Goal: Task Accomplishment & Management: Use online tool/utility

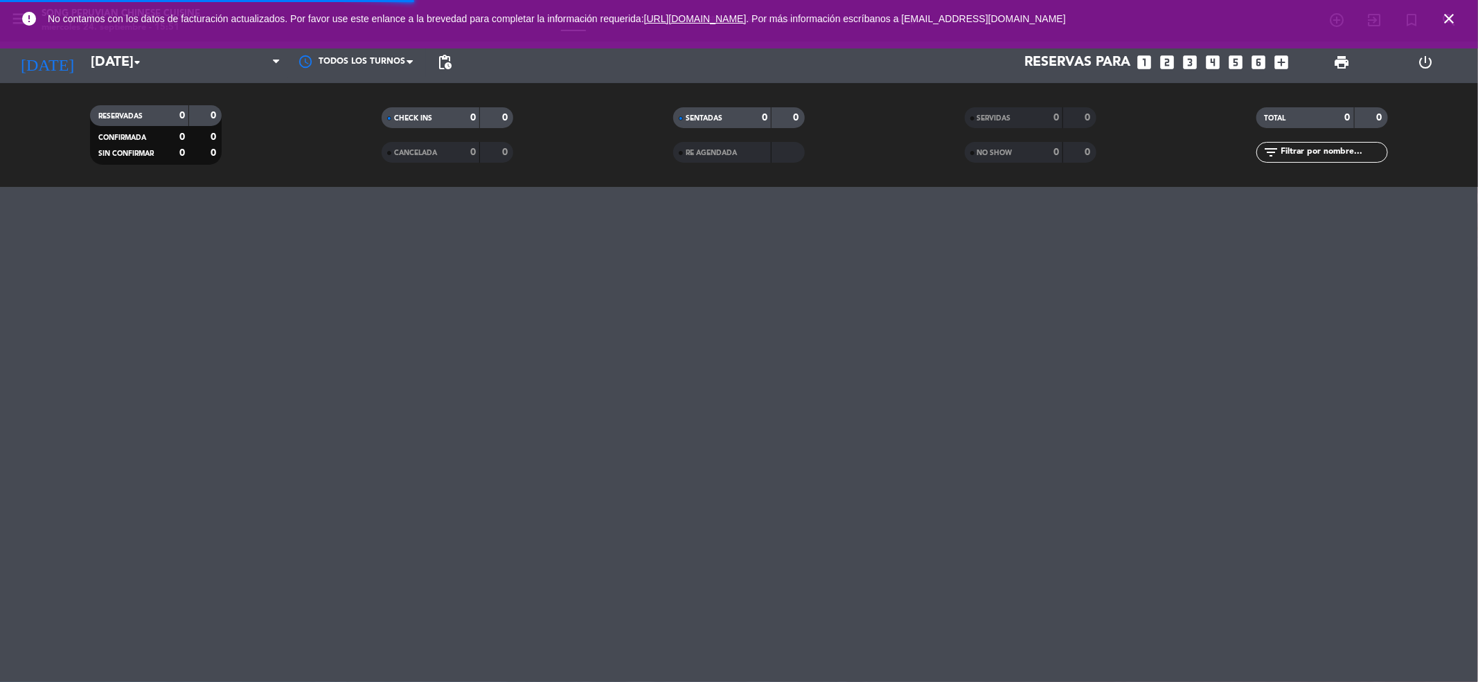
drag, startPoint x: 0, startPoint y: 0, endPoint x: 1457, endPoint y: 26, distance: 1456.8
click at [1457, 26] on icon "close" at bounding box center [1449, 18] width 17 height 17
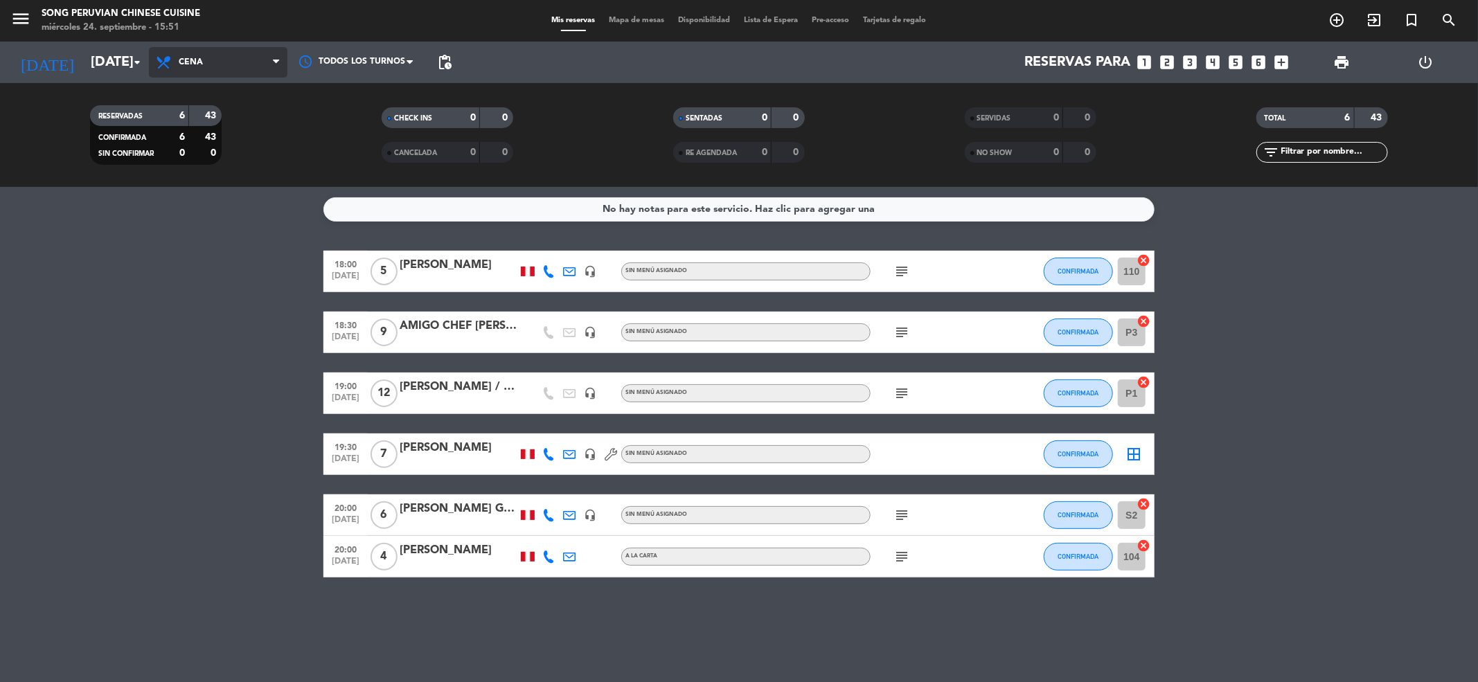
click at [197, 62] on span "Cena" at bounding box center [191, 62] width 24 height 10
click at [220, 113] on div "menu Song Peruvian Chinese Cuisine [DATE] 24. septiembre - 15:51 Mis reservas M…" at bounding box center [739, 93] width 1478 height 187
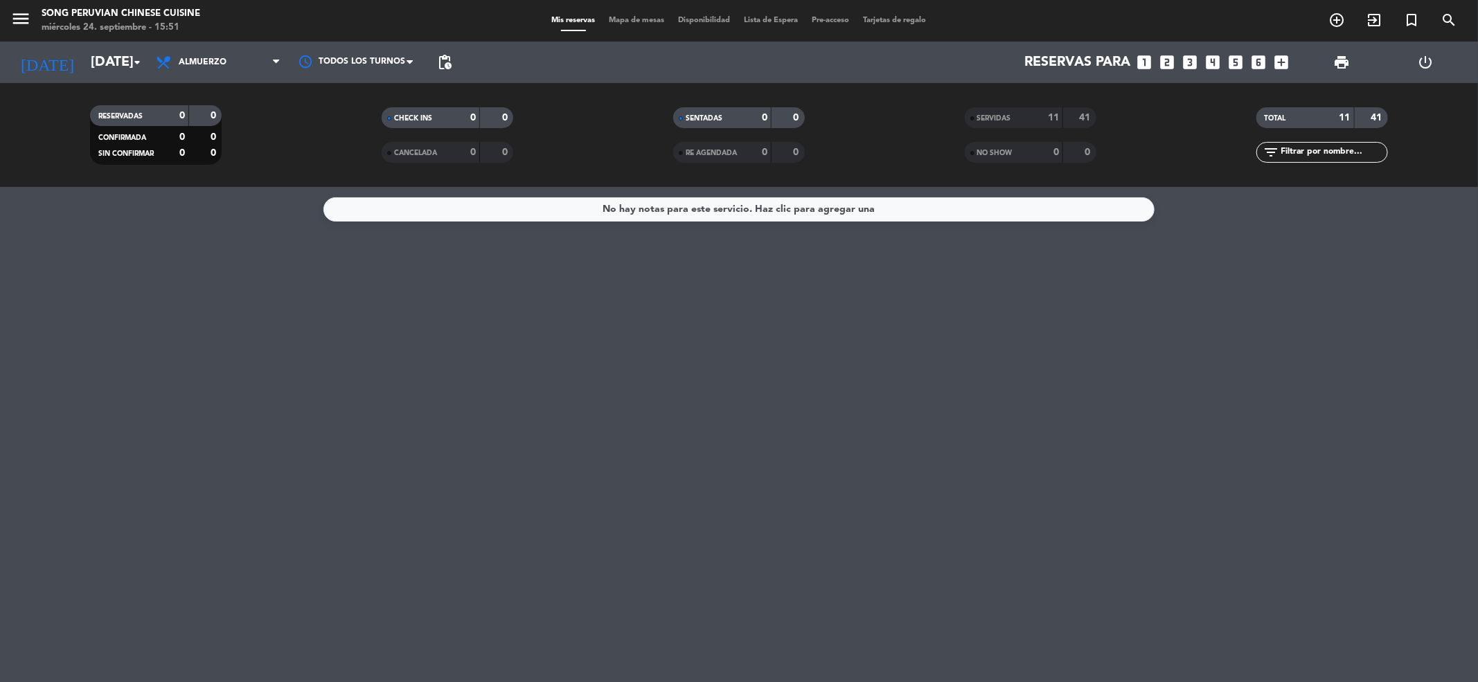
click at [1015, 112] on div "SERVIDAS" at bounding box center [1000, 118] width 64 height 16
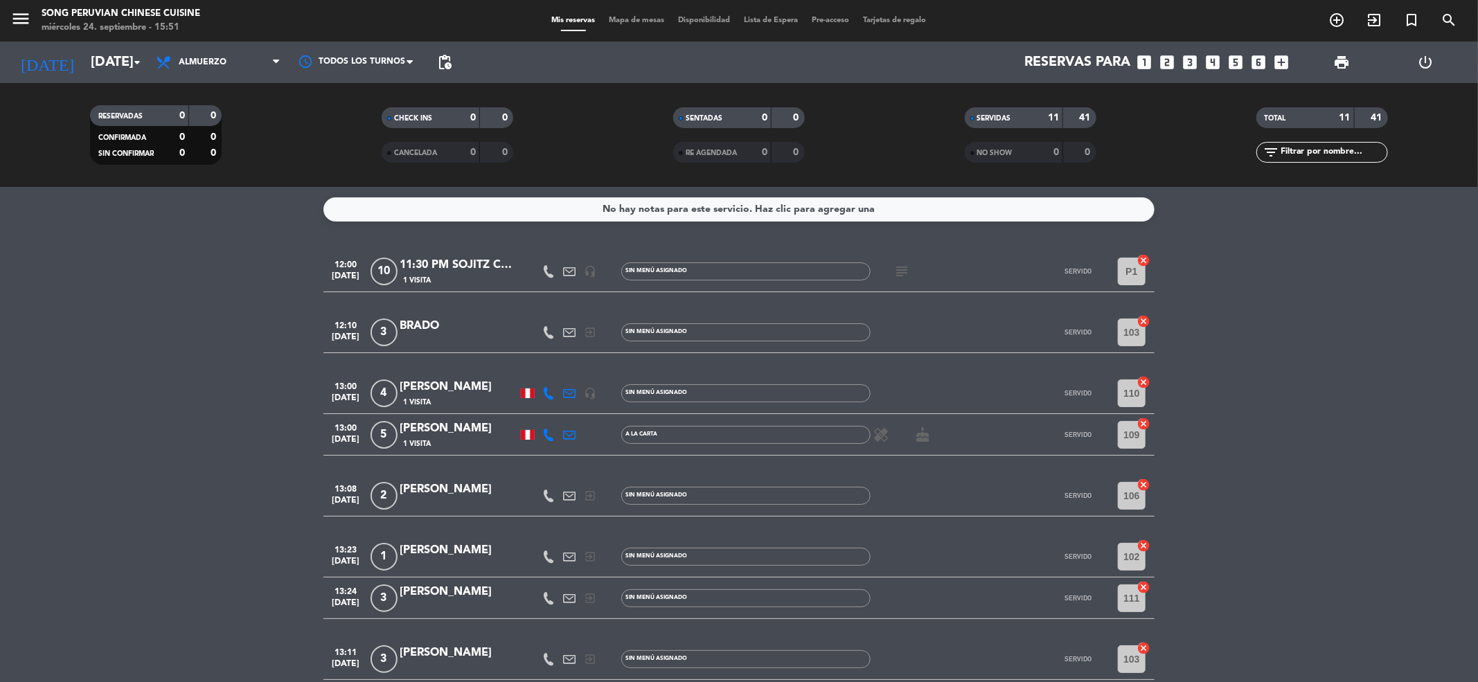
click at [630, 27] on div "menu Song Peruvian Chinese Cuisine [DATE] 24. septiembre - 15:51 Mis reservas M…" at bounding box center [739, 21] width 1478 height 42
click at [639, 21] on span "Mapa de mesas" at bounding box center [637, 21] width 69 height 8
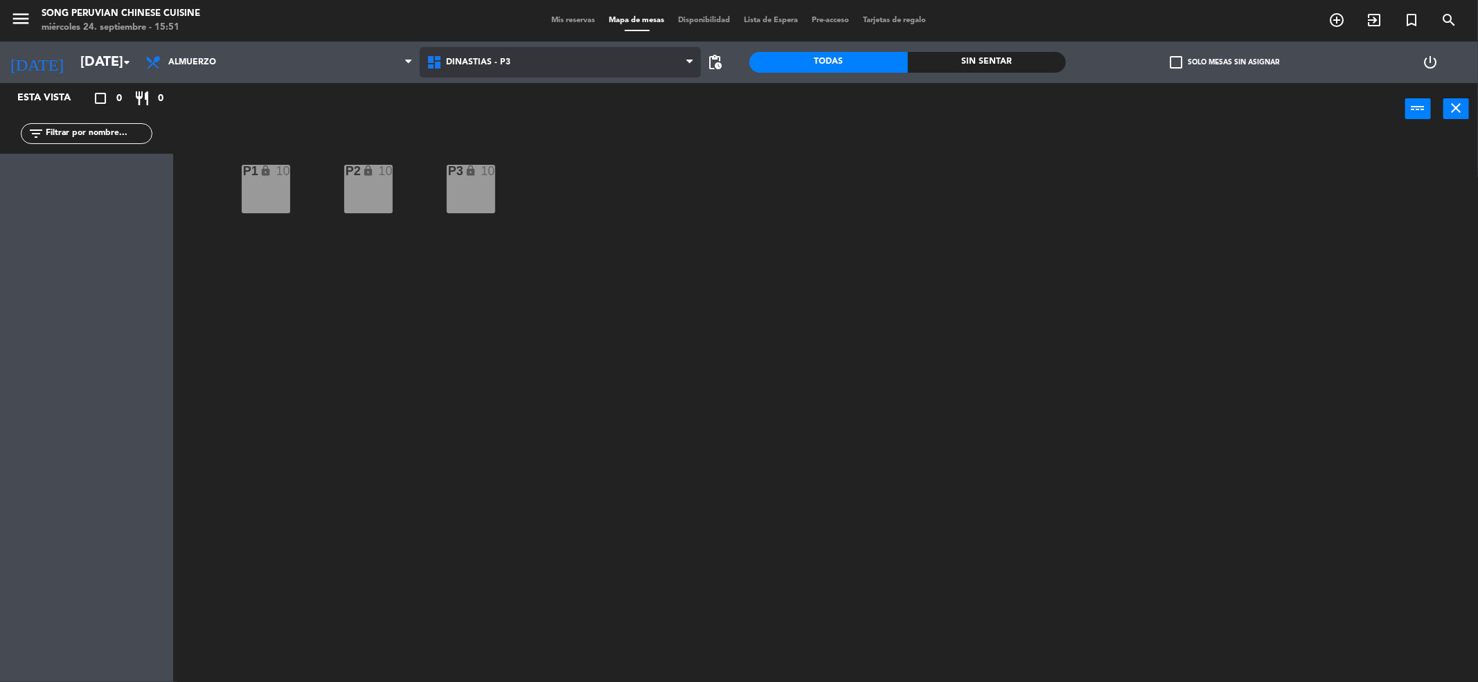
click at [488, 66] on span "DINASTIAS - P3" at bounding box center [478, 62] width 64 height 10
click at [510, 155] on ng-component "menu Song Peruvian Chinese Cuisine [DATE] 24. septiembre - 15:51 Mis reservas M…" at bounding box center [739, 343] width 1478 height 687
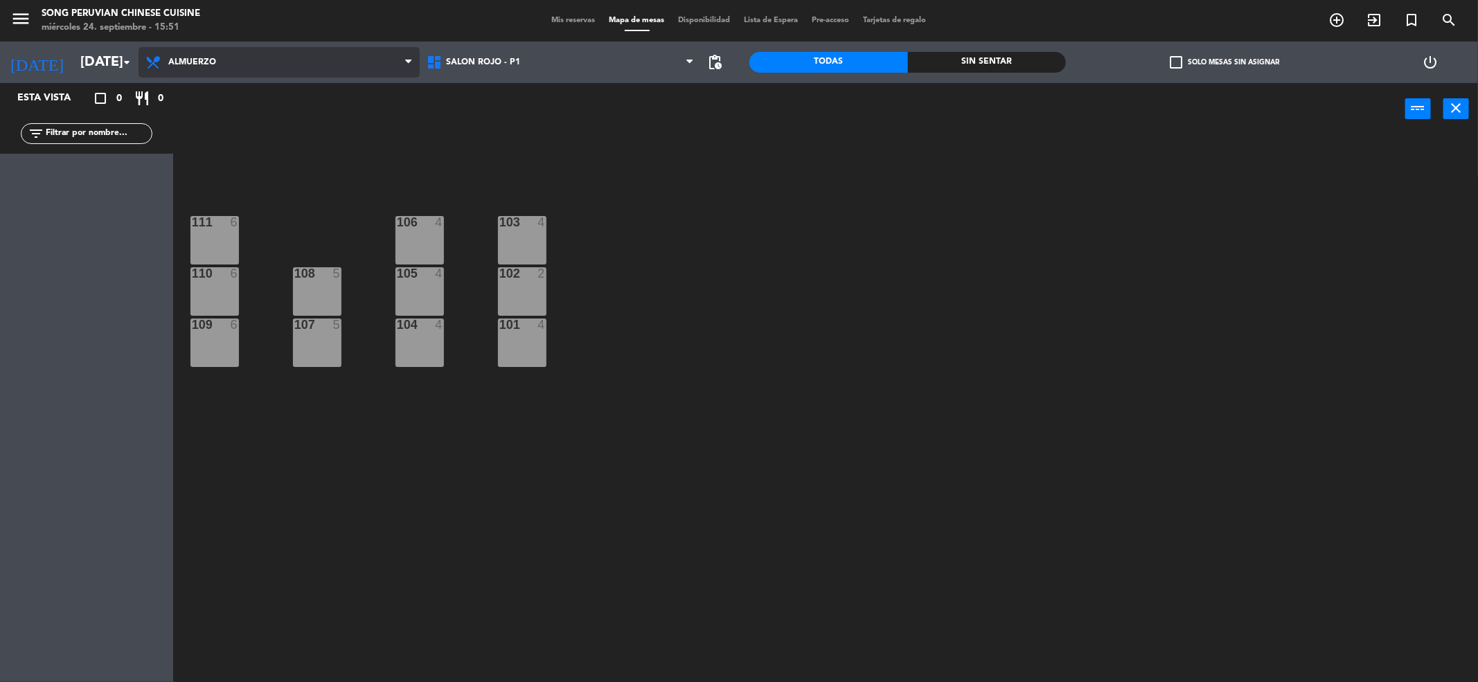
click at [292, 52] on span "Almuerzo" at bounding box center [279, 62] width 281 height 30
click at [101, 60] on input "[DATE]" at bounding box center [161, 62] width 176 height 30
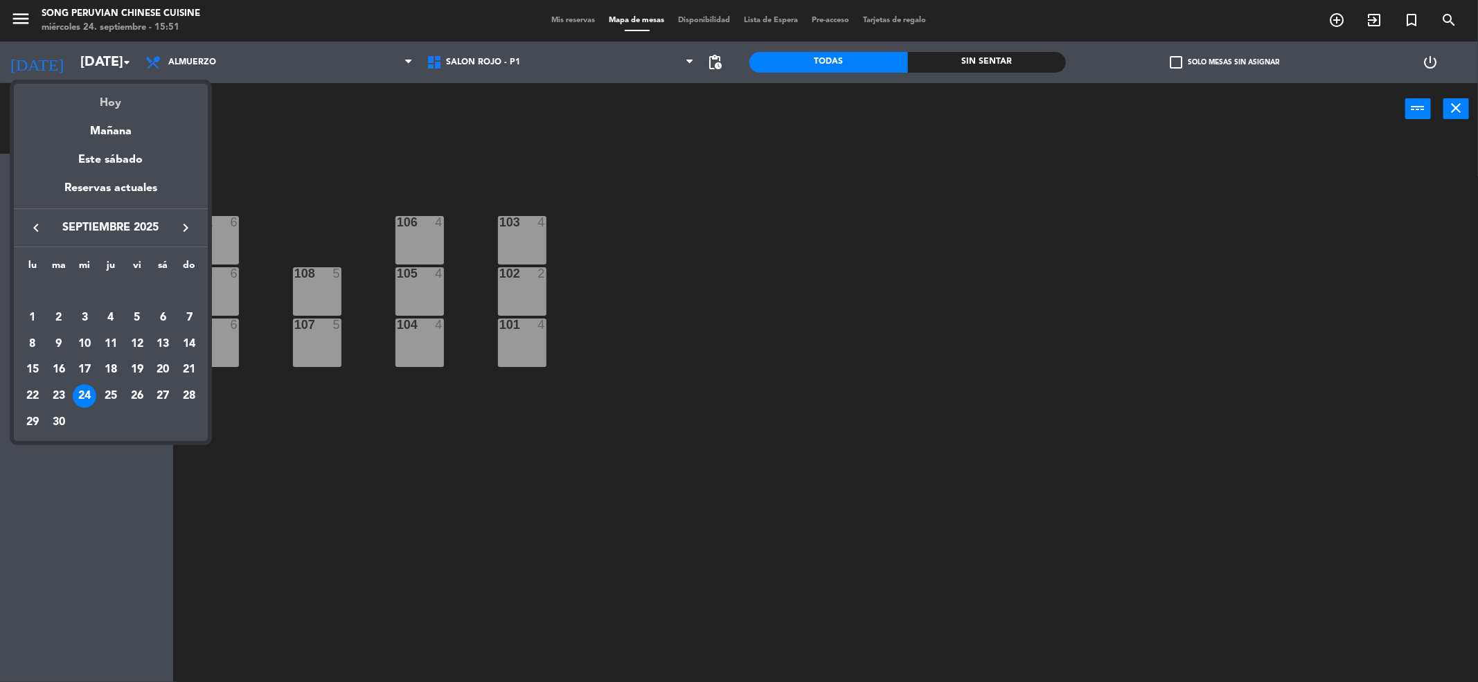
click at [134, 101] on div "Hoy" at bounding box center [111, 98] width 194 height 28
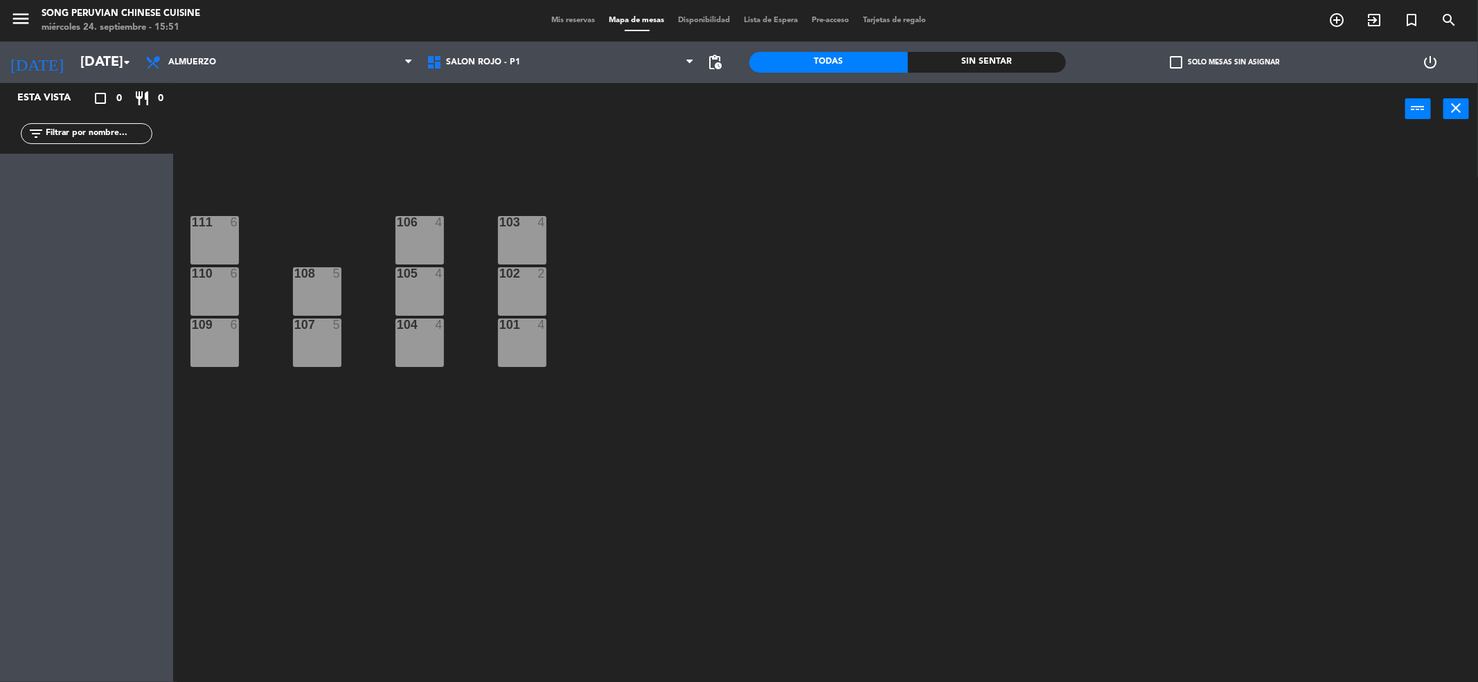
click at [957, 58] on div "Sin sentar" at bounding box center [987, 62] width 159 height 21
click at [882, 59] on div "Todas" at bounding box center [828, 62] width 159 height 21
click at [340, 57] on span "Almuerzo" at bounding box center [279, 62] width 281 height 30
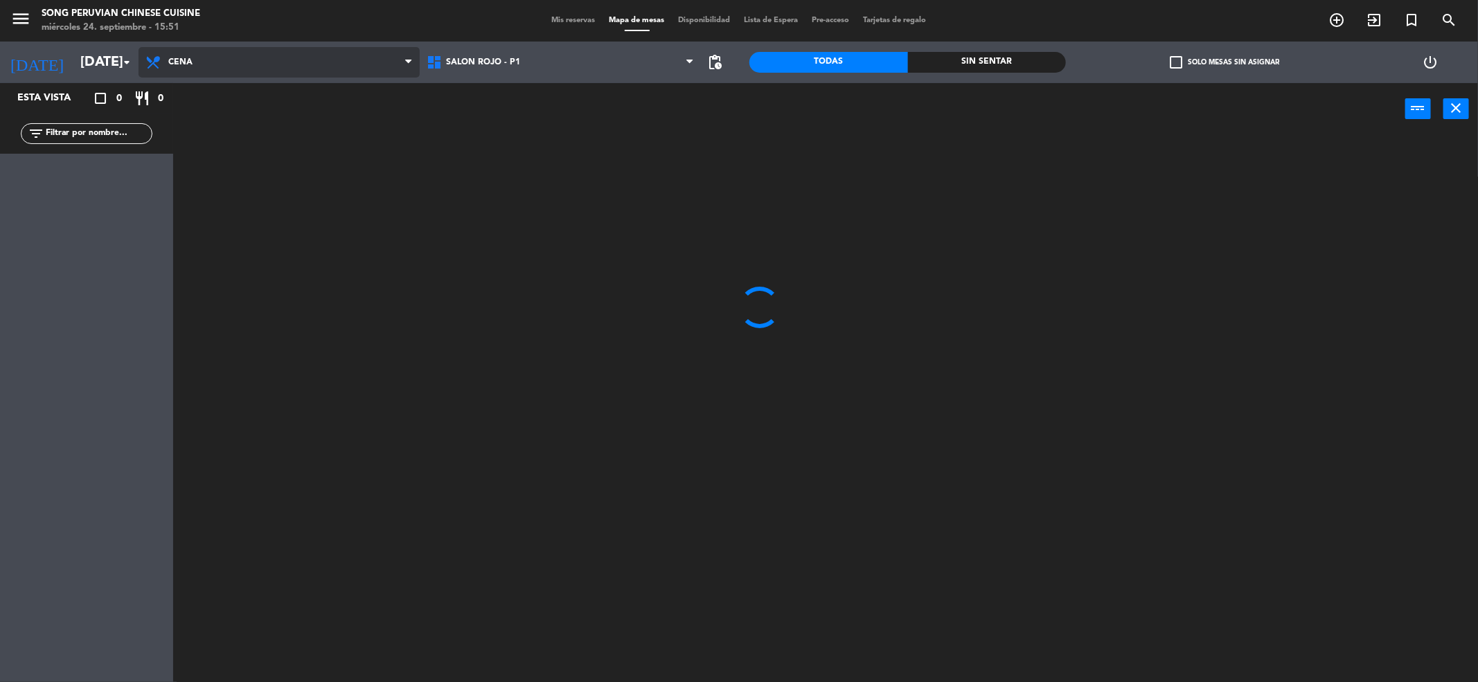
click at [303, 123] on ng-component "menu Song Peruvian Chinese Cuisine [DATE] 24. septiembre - 15:51 Mis reservas M…" at bounding box center [739, 343] width 1478 height 687
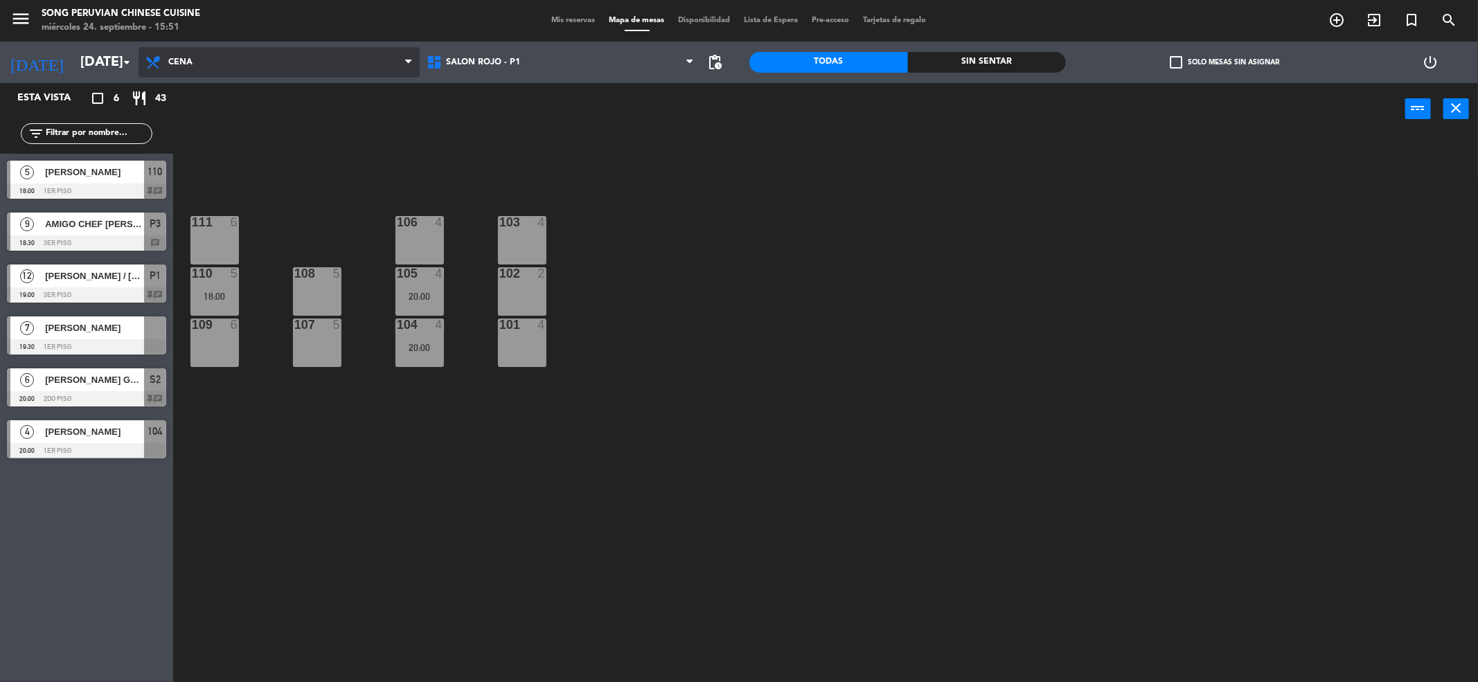
click at [282, 62] on span "Cena" at bounding box center [279, 62] width 281 height 30
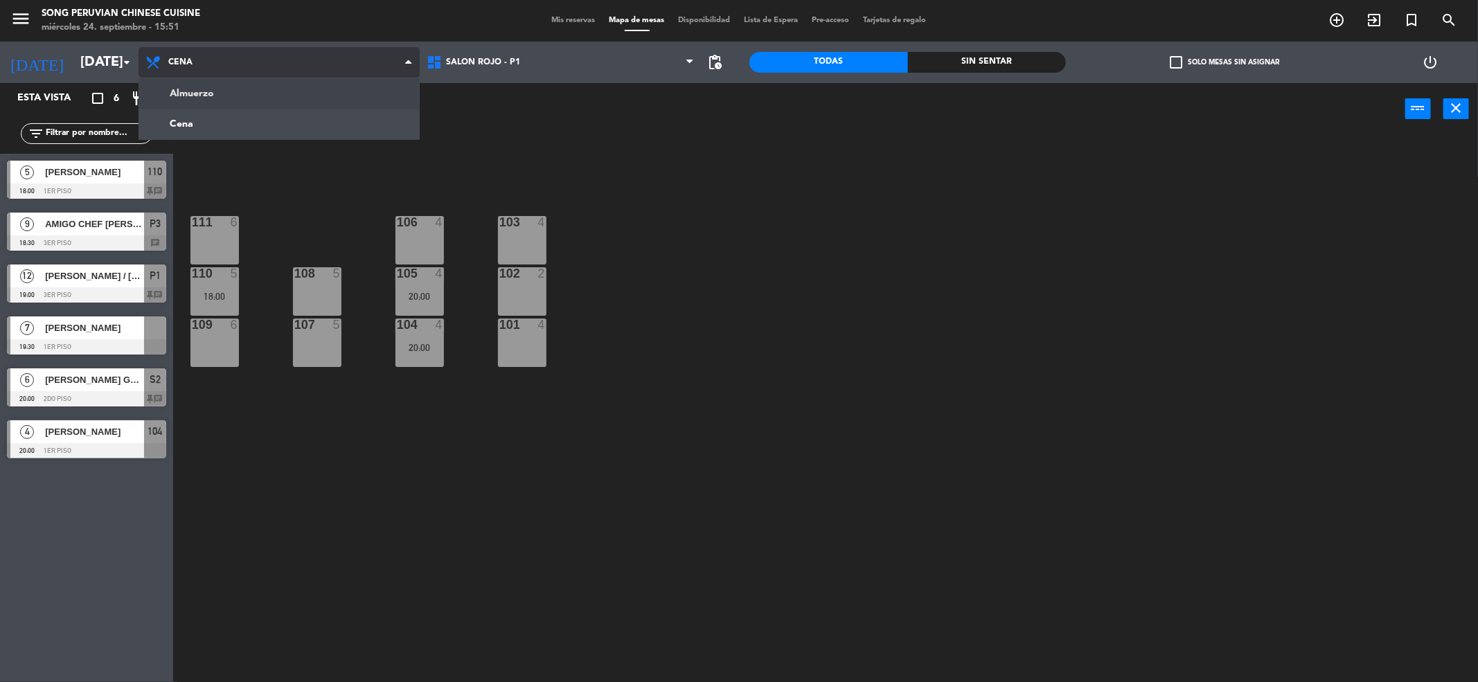
click at [293, 96] on ng-component "menu Song Peruvian Chinese Cuisine [DATE] 24. septiembre - 15:51 Mis reservas M…" at bounding box center [739, 343] width 1478 height 687
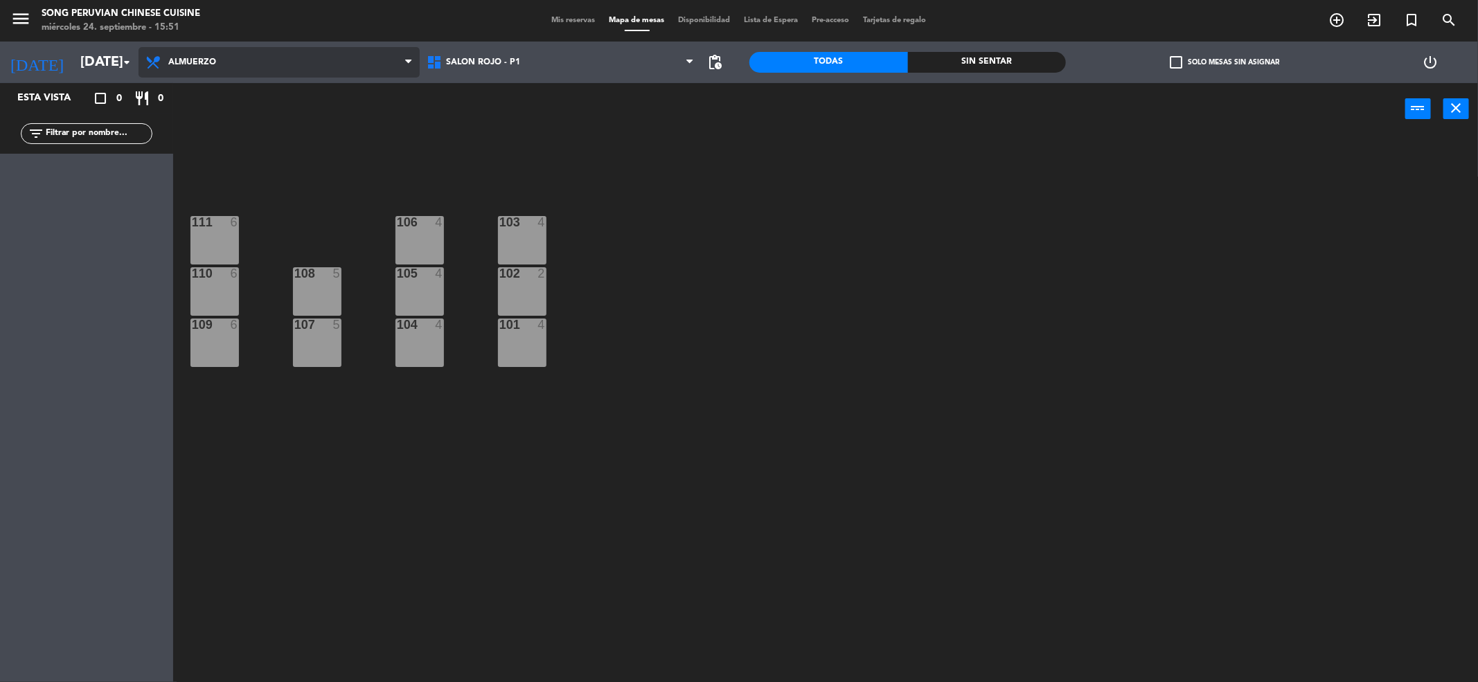
click at [302, 65] on span "Almuerzo" at bounding box center [279, 62] width 281 height 30
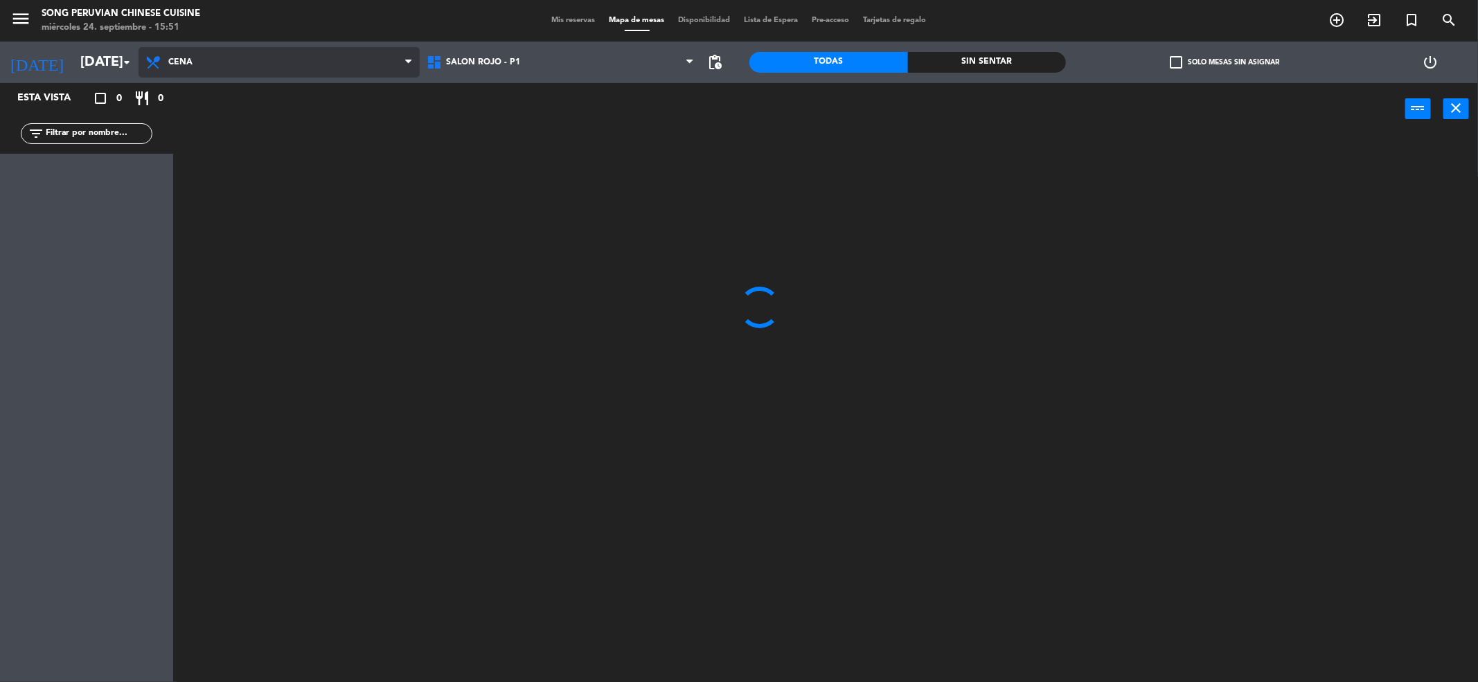
click at [305, 121] on ng-component "menu Song Peruvian Chinese Cuisine [DATE] 24. septiembre - 15:51 Mis reservas M…" at bounding box center [739, 343] width 1478 height 687
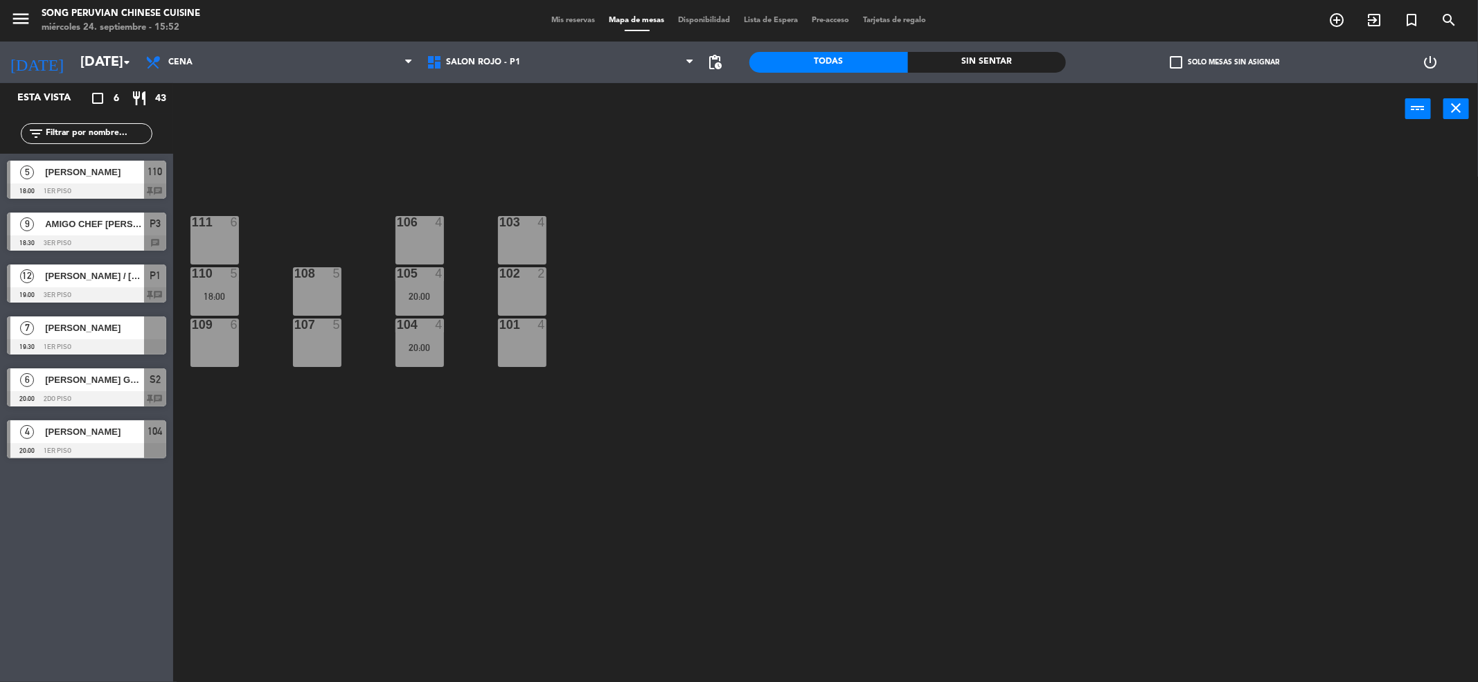
click at [99, 336] on div "[PERSON_NAME]" at bounding box center [94, 328] width 100 height 23
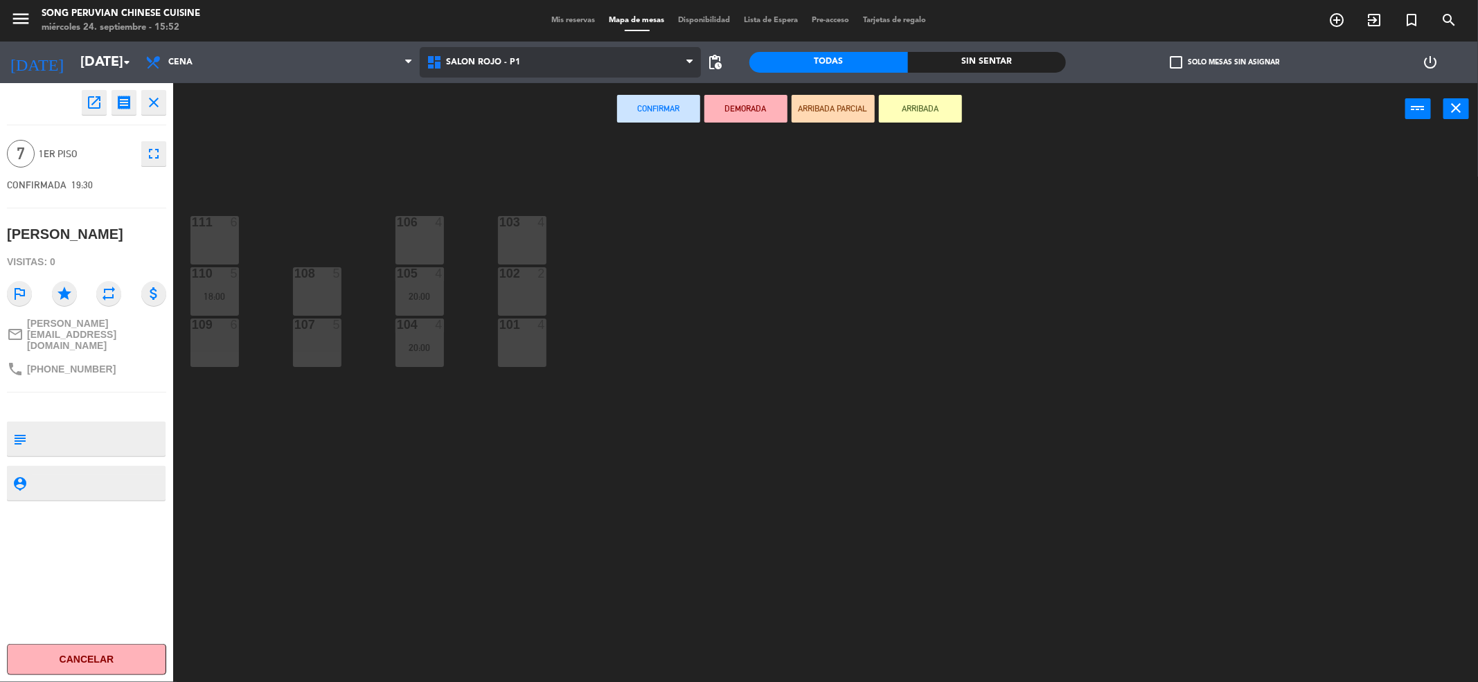
click at [499, 71] on span "SALON ROJO - P1" at bounding box center [560, 62] width 281 height 30
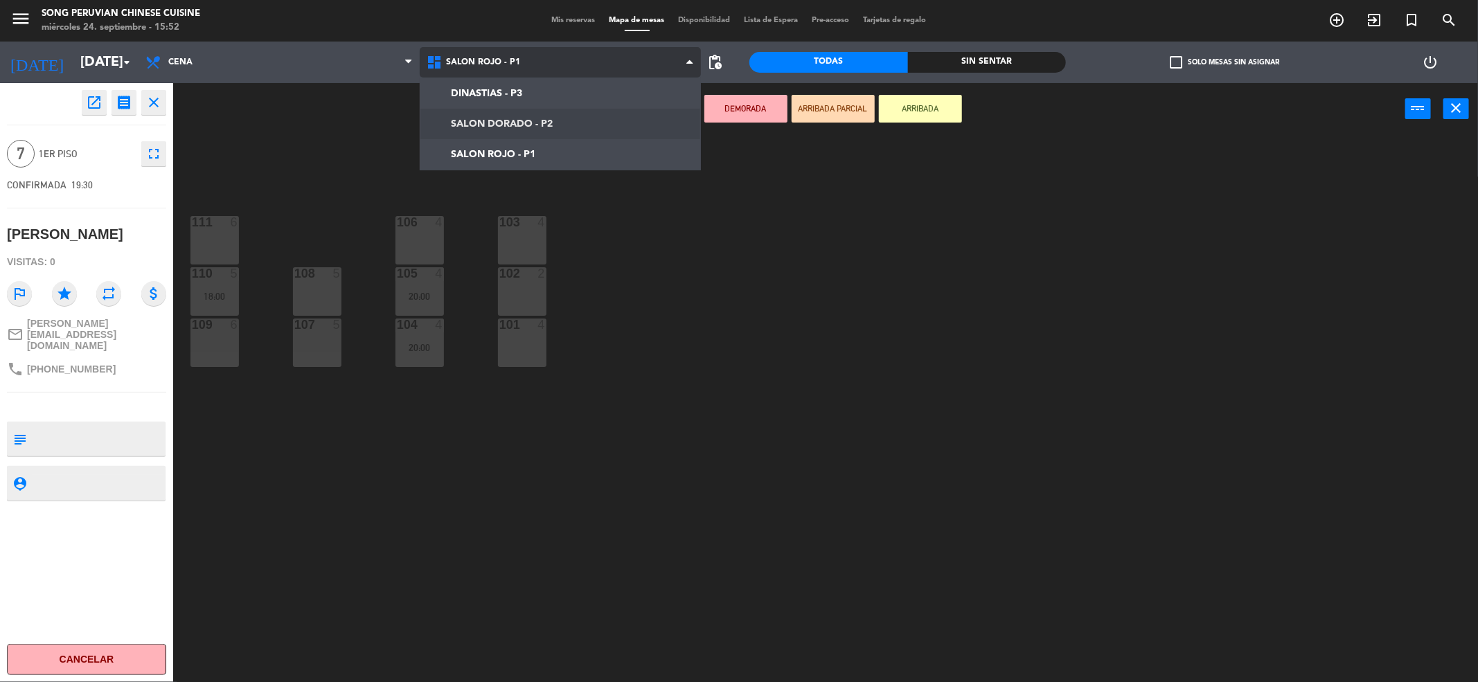
click at [524, 111] on ng-component "menu Song Peruvian Chinese Cuisine [DATE] 24. septiembre - 15:52 Mis reservas M…" at bounding box center [739, 343] width 1478 height 687
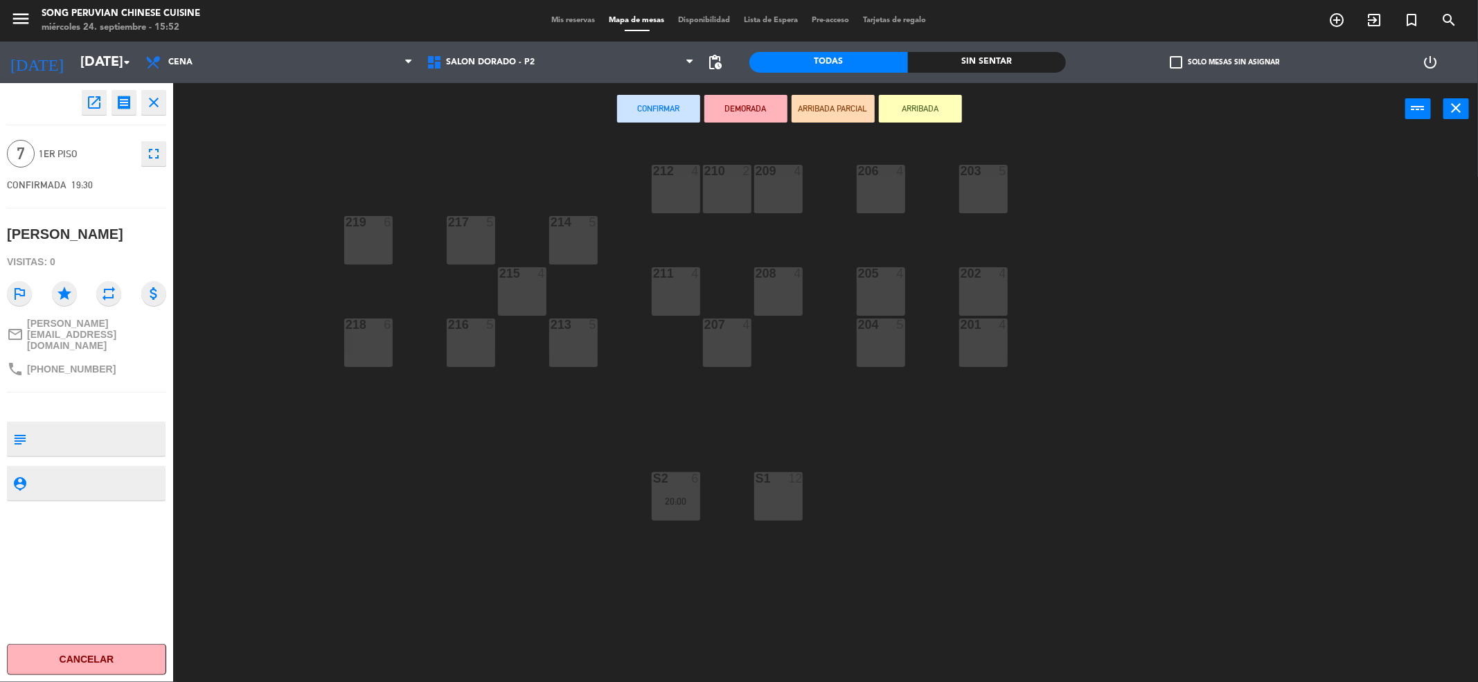
click at [1007, 335] on div "201 4" at bounding box center [983, 343] width 48 height 48
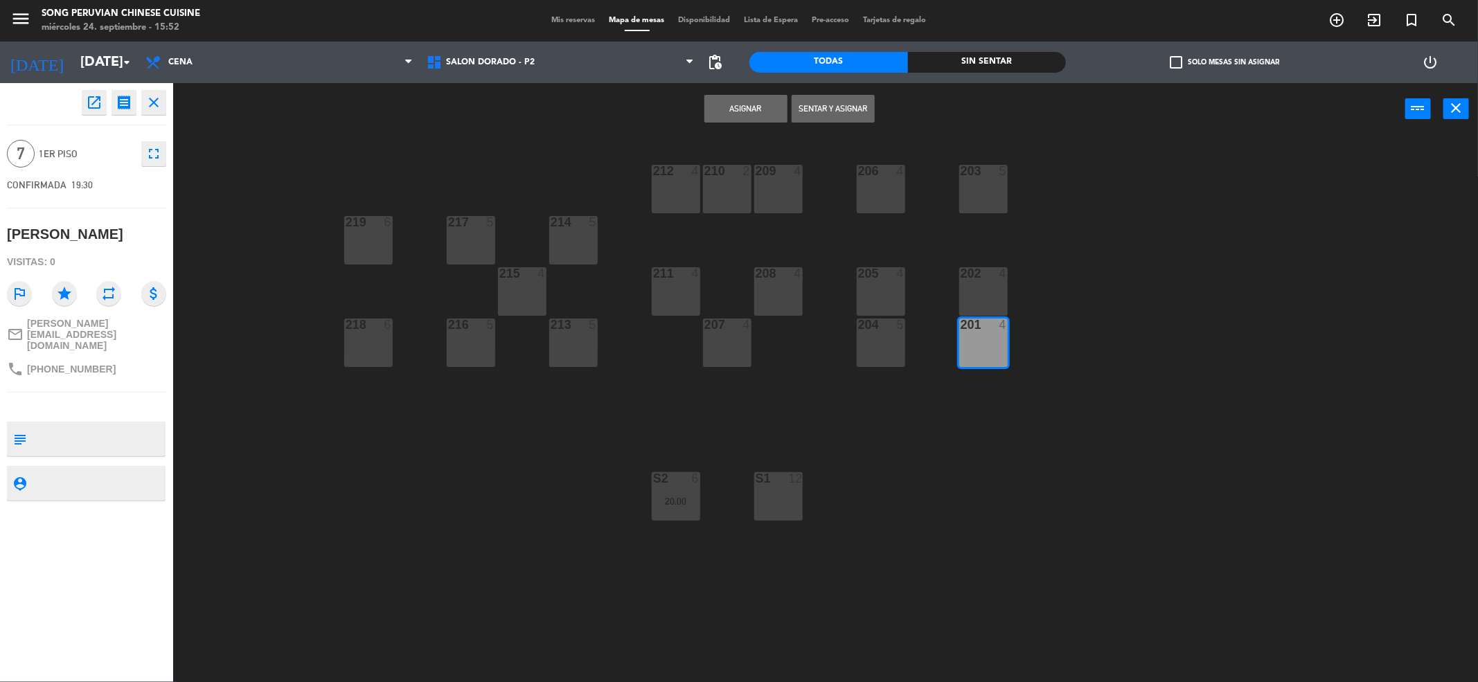
click at [995, 293] on div "202 4" at bounding box center [983, 291] width 48 height 48
click at [757, 107] on button "Asignar" at bounding box center [745, 109] width 83 height 28
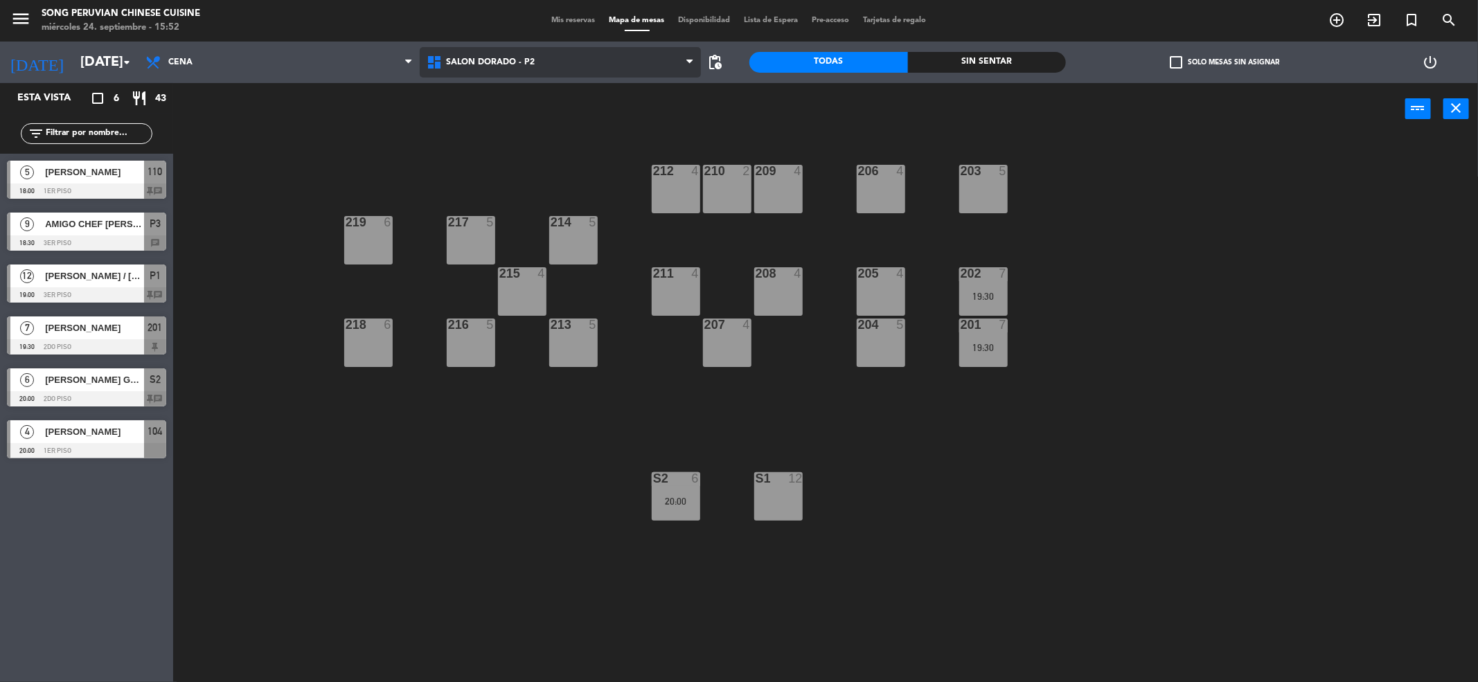
click at [542, 47] on span "SALON DORADO - P2" at bounding box center [560, 62] width 281 height 30
